Goal: Transaction & Acquisition: Purchase product/service

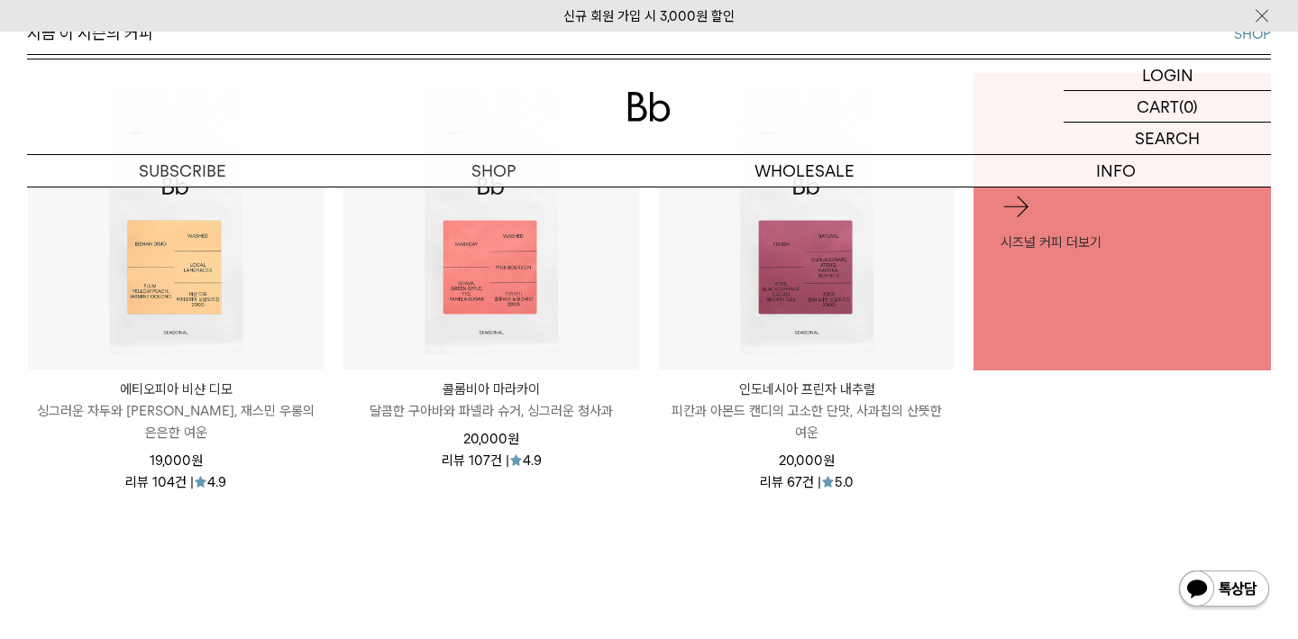
scroll to position [813, 0]
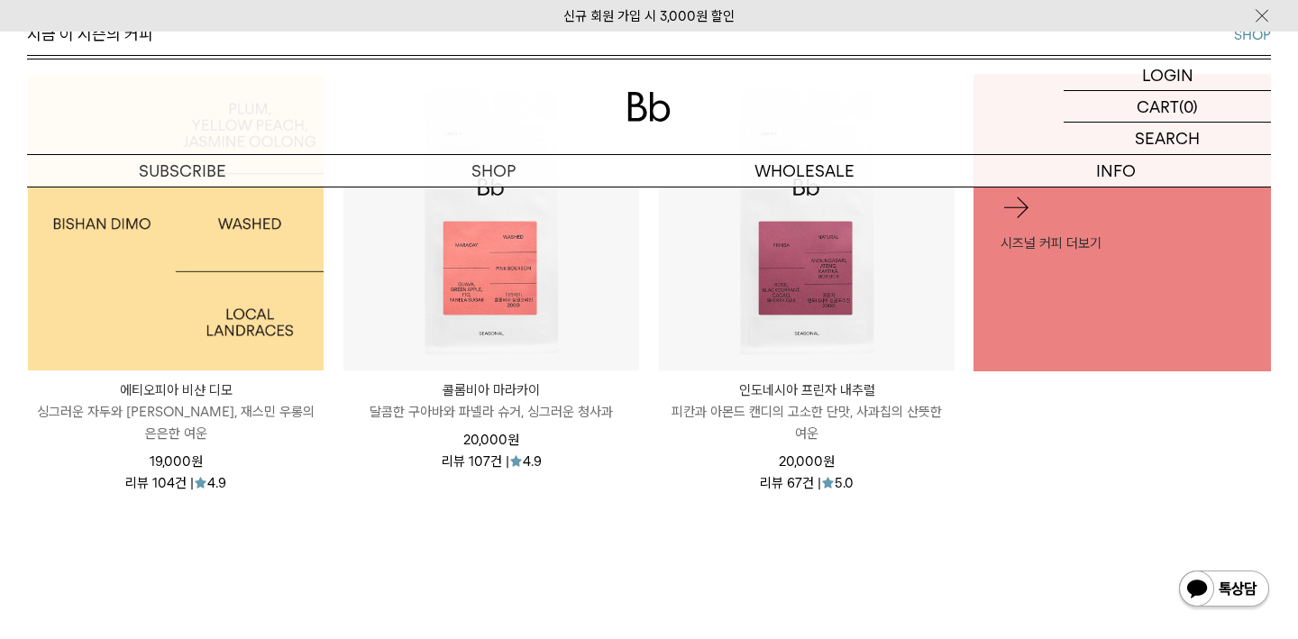
click at [211, 304] on img at bounding box center [176, 223] width 296 height 296
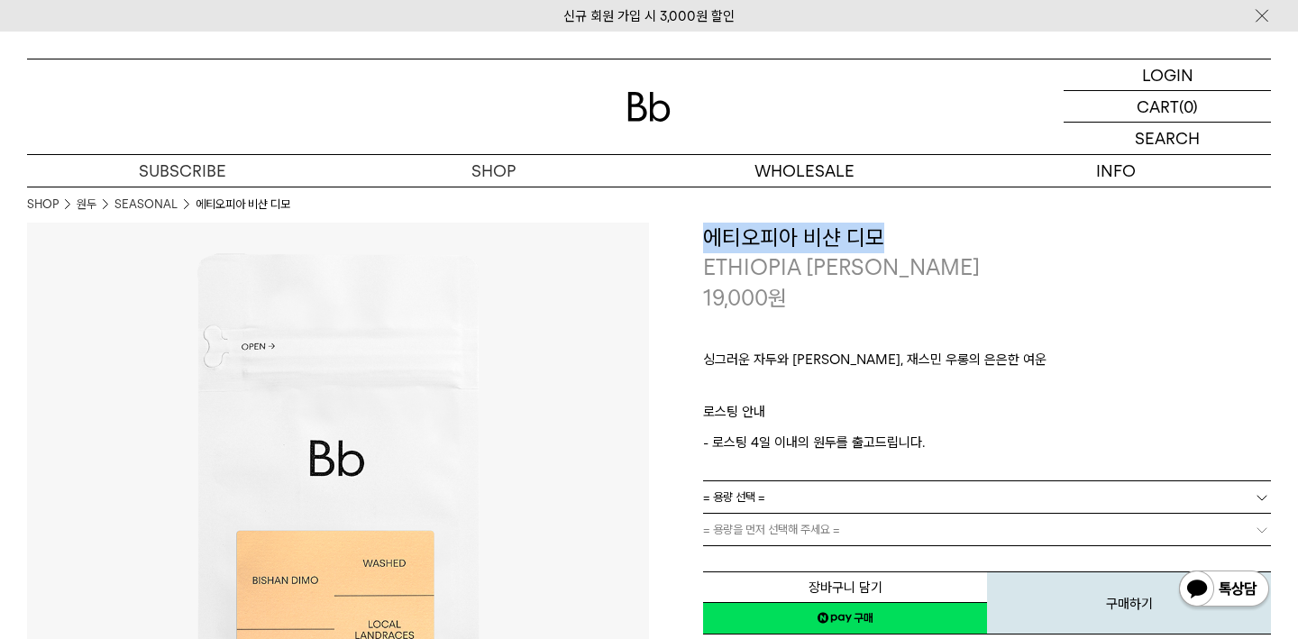
drag, startPoint x: 708, startPoint y: 233, endPoint x: 882, endPoint y: 242, distance: 174.2
click at [882, 242] on h3 "에티오피아 비샨 디모" at bounding box center [987, 238] width 568 height 31
copy h3 "에티오피아 비샨 디모"
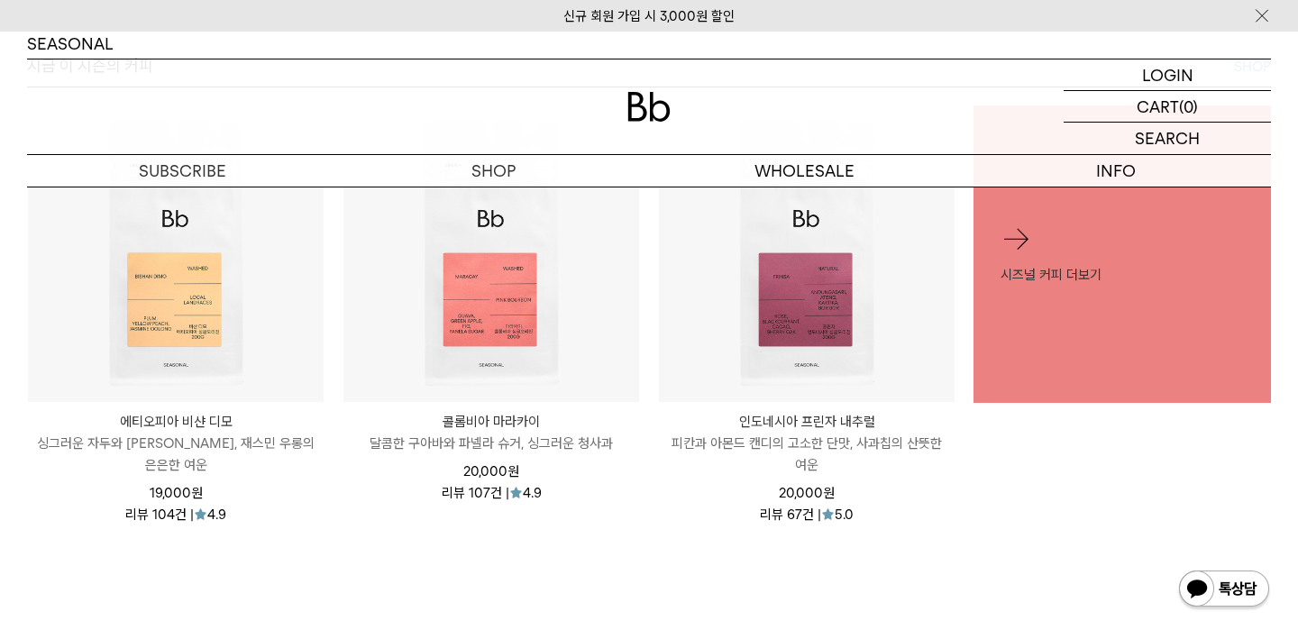
scroll to position [813, 0]
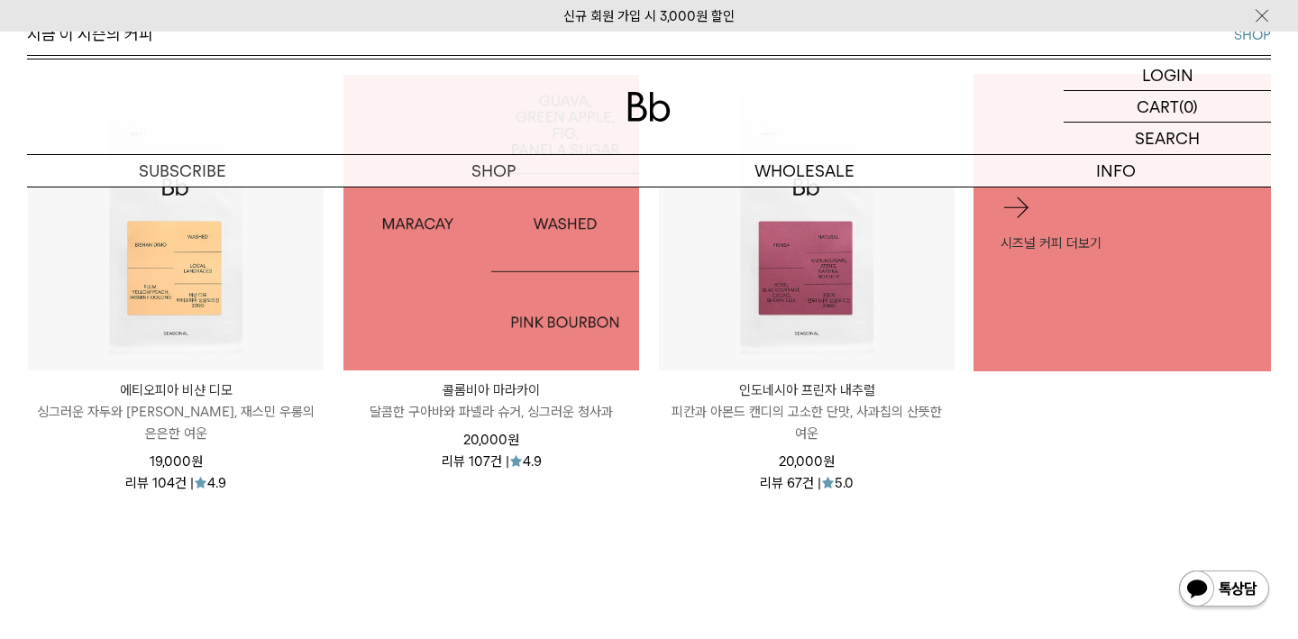
click at [494, 362] on img at bounding box center [491, 223] width 296 height 296
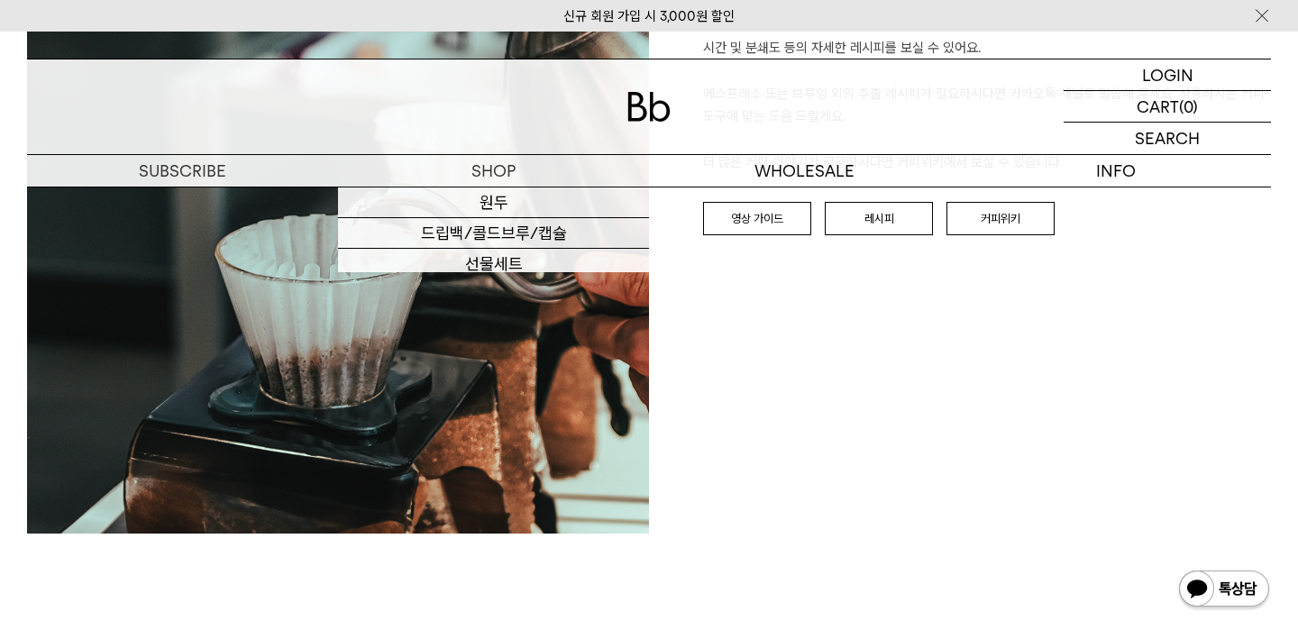
scroll to position [3192, 0]
